Goal: Navigation & Orientation: Find specific page/section

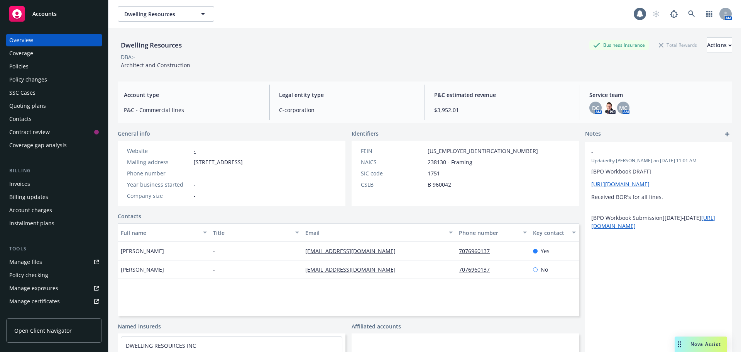
click at [338, 53] on div "Dwelling Resources Business Insurance Total Rewards Actions" at bounding box center [425, 44] width 614 height 15
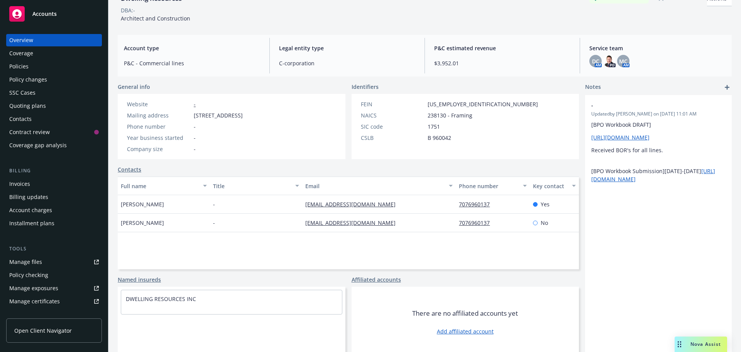
scroll to position [52, 0]
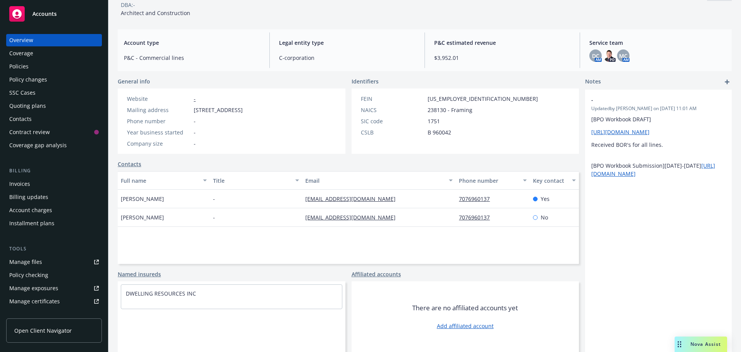
click at [351, 13] on div "Dwelling Resources Business Insurance Total Rewards Actions DBA: - Architect an…" at bounding box center [425, 1] width 614 height 32
